Goal: Information Seeking & Learning: Understand process/instructions

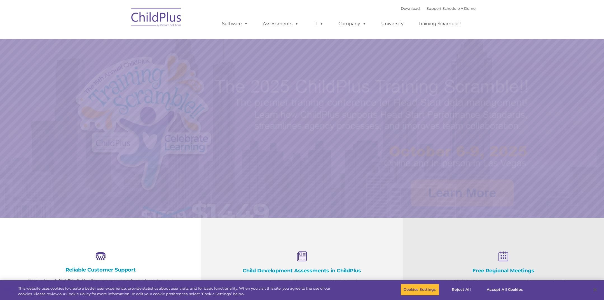
select select "MEDIUM"
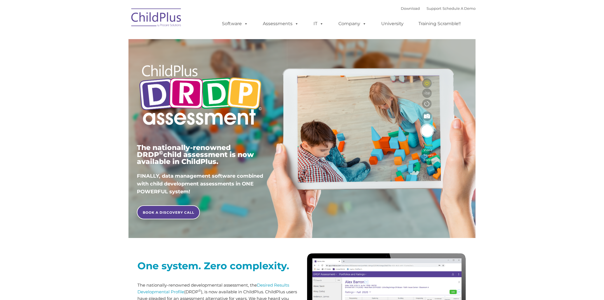
type input ""
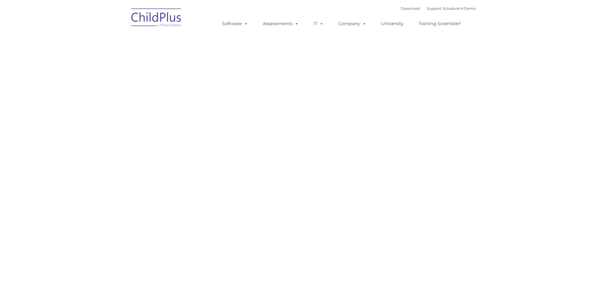
type input ""
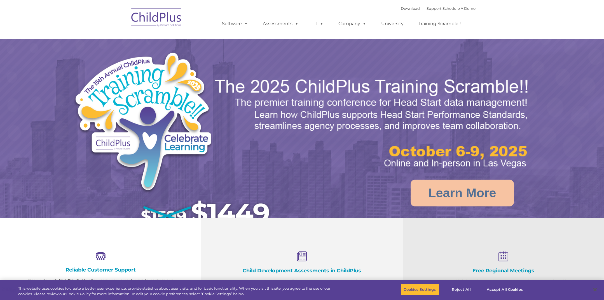
select select "MEDIUM"
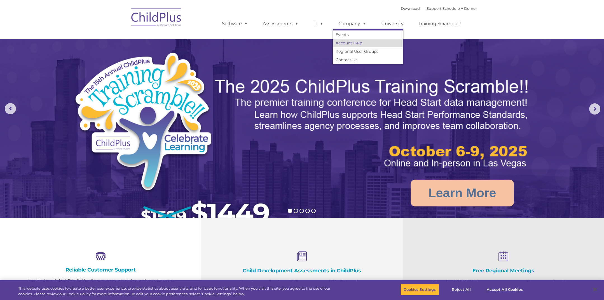
click at [357, 43] on link "Account Help" at bounding box center [368, 43] width 70 height 8
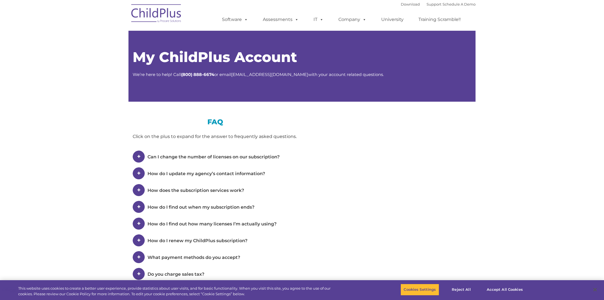
type input ""
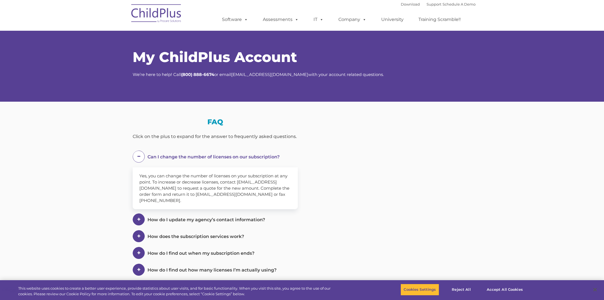
select select "MEDIUM"
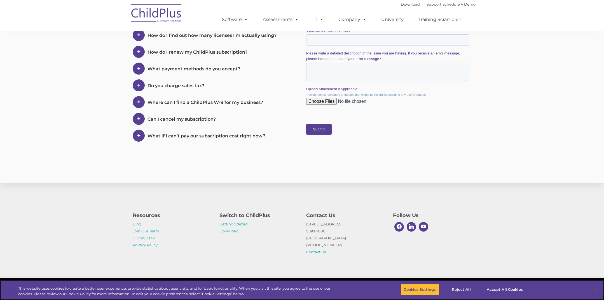
scroll to position [236, 0]
click at [230, 223] on link "Getting Started" at bounding box center [233, 224] width 28 height 4
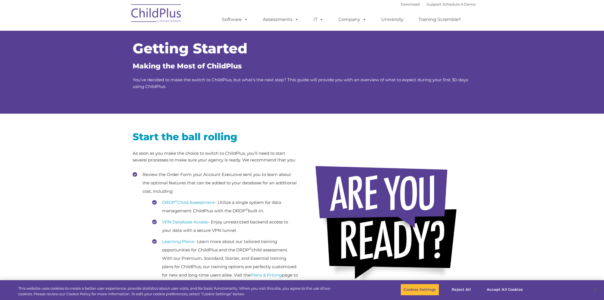
scroll to position [2, 0]
